Goal: Find specific page/section: Find specific page/section

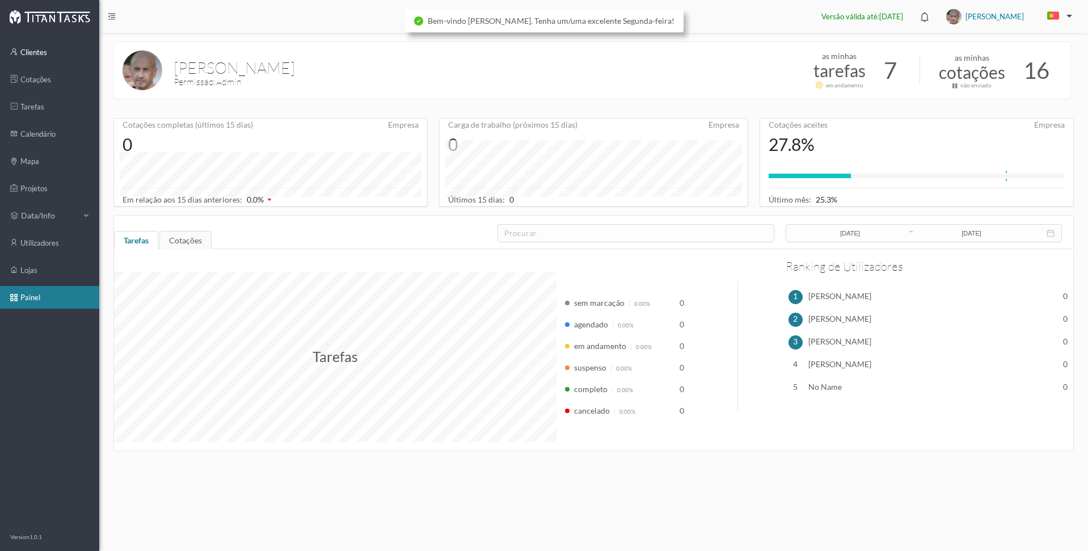
click at [27, 50] on link "clientes" at bounding box center [49, 52] width 99 height 23
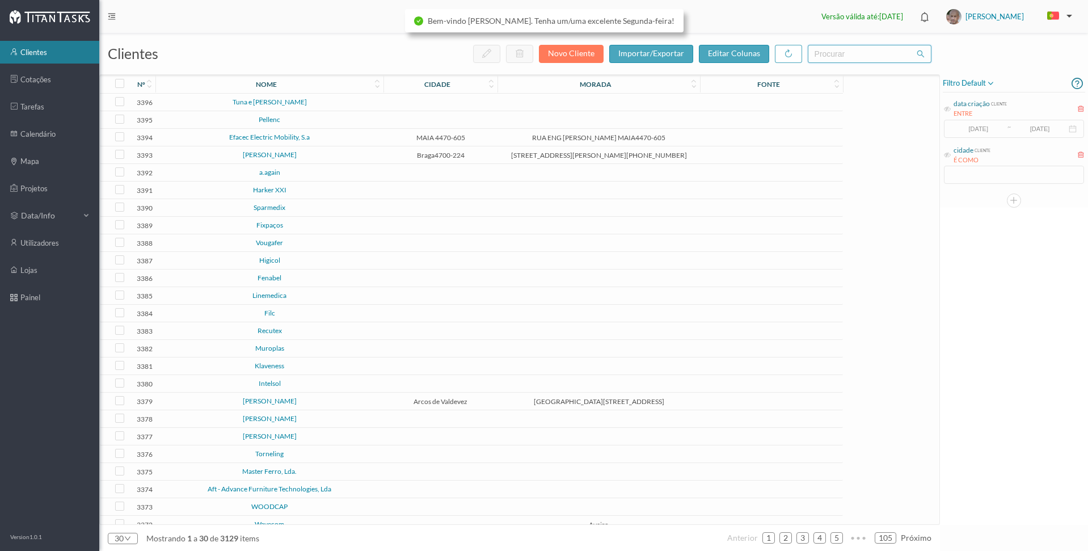
click at [843, 58] on input "text" at bounding box center [870, 54] width 124 height 18
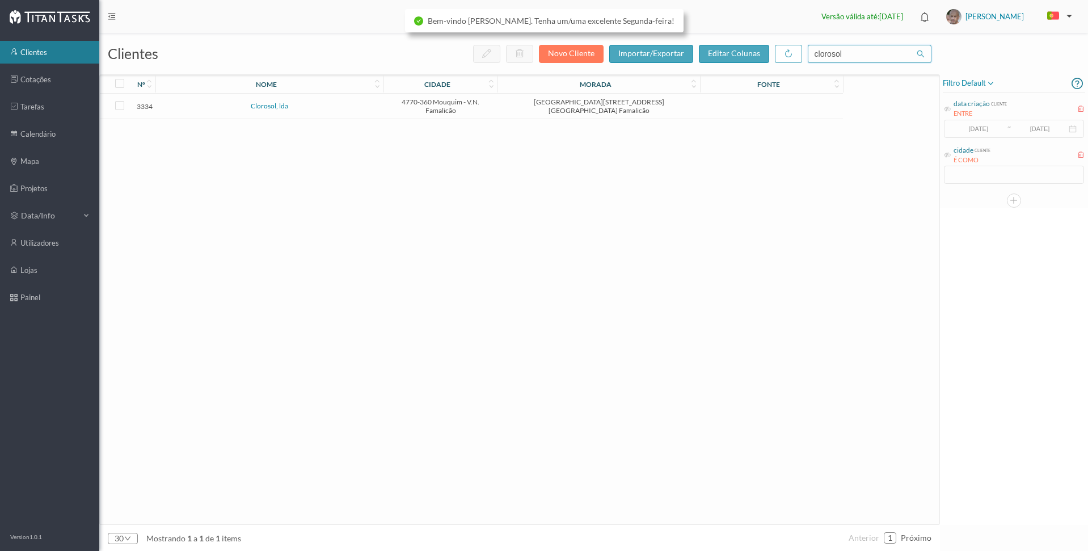
type input "clorosol"
click at [272, 106] on link "Clorosol, lda" at bounding box center [269, 106] width 37 height 9
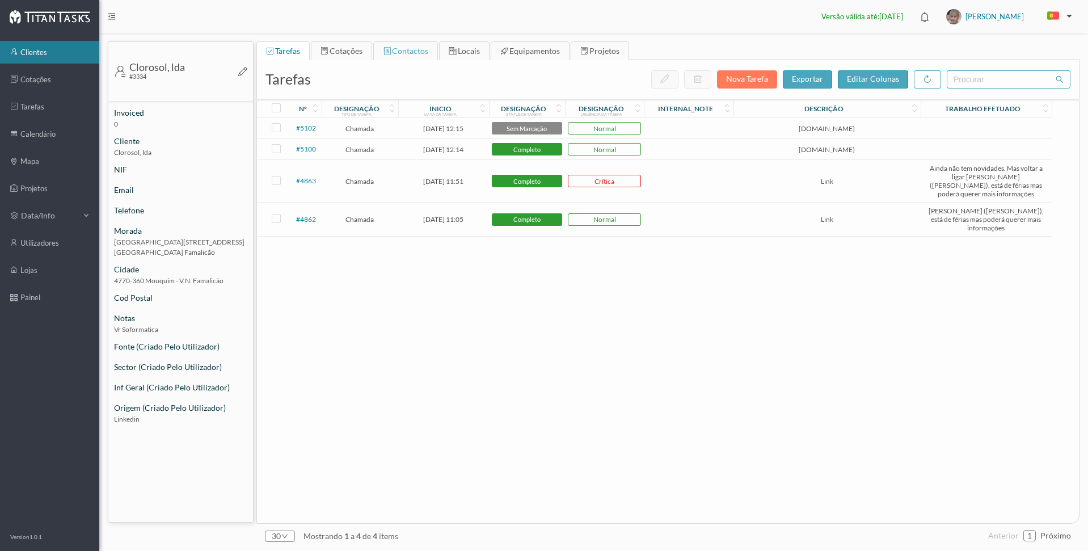
click at [399, 49] on span "contactos" at bounding box center [410, 51] width 36 height 10
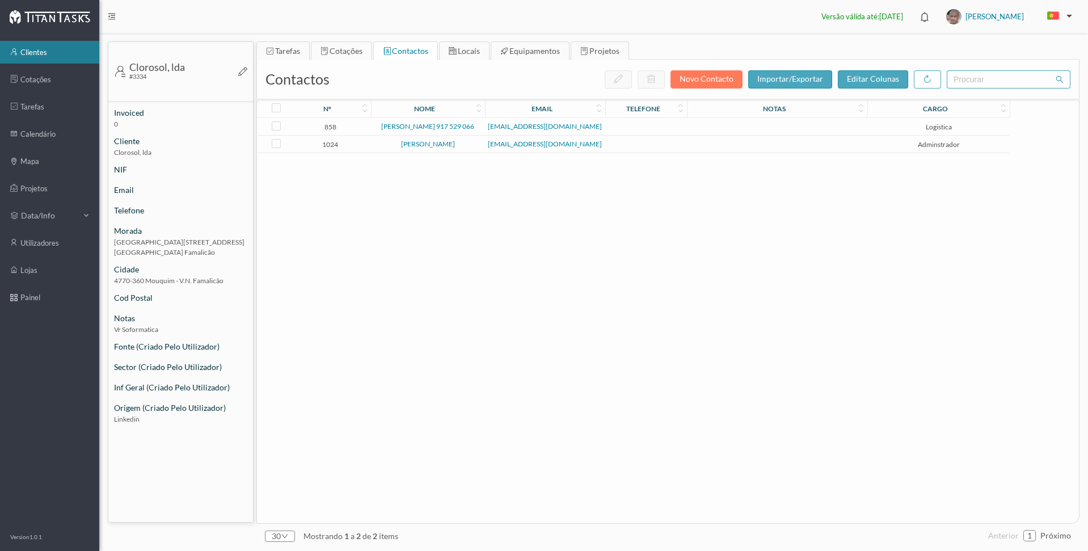
click at [425, 145] on link "[PERSON_NAME]" at bounding box center [428, 144] width 54 height 9
